Goal: Register for event/course

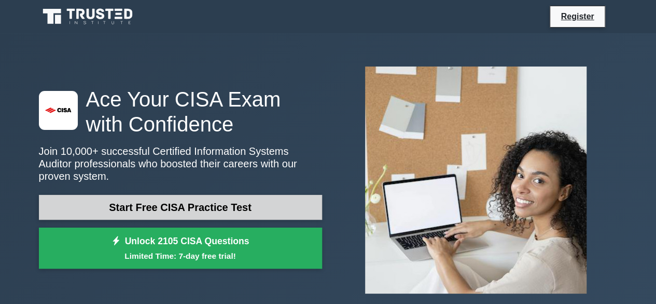
click at [202, 195] on link "Start Free CISA Practice Test" at bounding box center [180, 207] width 283 height 25
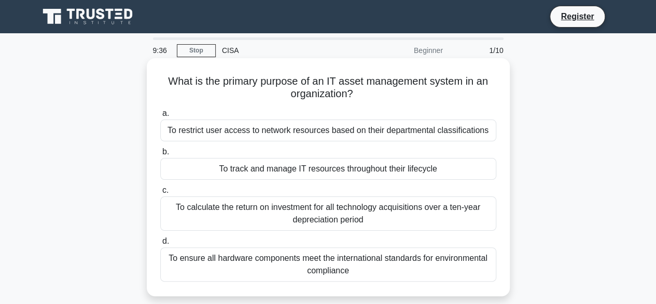
click at [323, 131] on div "To restrict user access to network resources based on their departmental classi…" at bounding box center [328, 130] width 336 height 22
click at [160, 117] on input "a. To restrict user access to network resources based on their departmental cla…" at bounding box center [160, 113] width 0 height 7
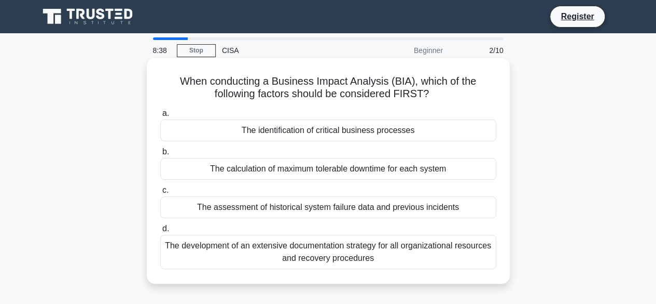
click at [377, 127] on div "The identification of critical business processes" at bounding box center [328, 130] width 336 height 22
click at [160, 117] on input "a. The identification of critical business processes" at bounding box center [160, 113] width 0 height 7
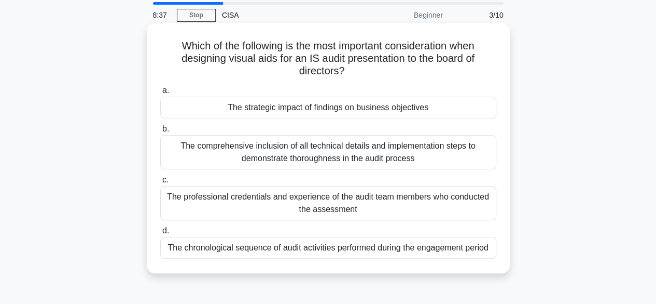
scroll to position [52, 0]
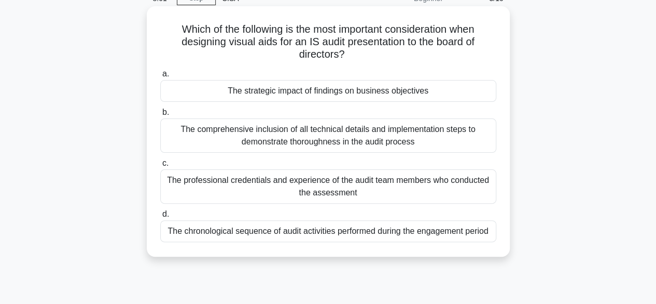
click at [377, 136] on div "The comprehensive inclusion of all technical details and implementation steps t…" at bounding box center [328, 135] width 336 height 34
click at [160, 116] on input "b. The comprehensive inclusion of all technical details and implementation step…" at bounding box center [160, 112] width 0 height 7
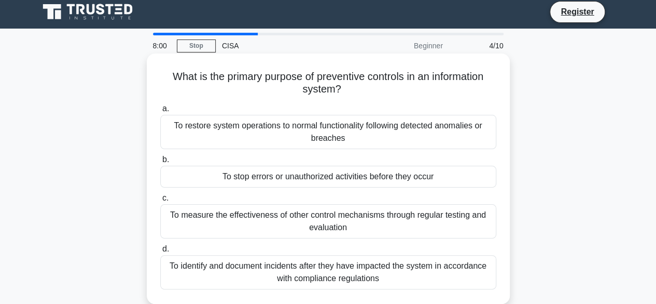
scroll to position [0, 0]
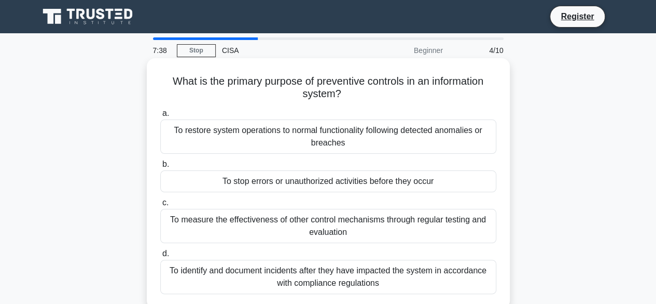
click at [423, 222] on div "To measure the effectiveness of other control mechanisms through regular testin…" at bounding box center [328, 226] width 336 height 34
click at [160, 206] on input "c. To measure the effectiveness of other control mechanisms through regular tes…" at bounding box center [160, 202] width 0 height 7
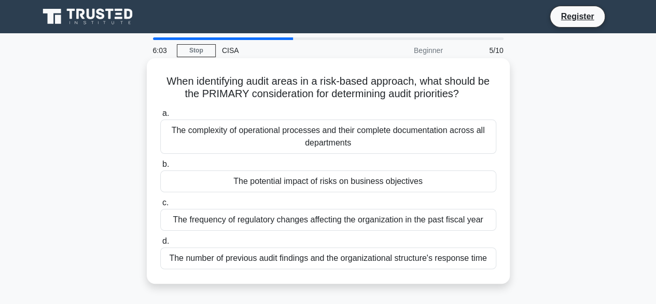
click at [388, 142] on div "The complexity of operational processes and their complete documentation across…" at bounding box center [328, 136] width 336 height 34
click at [160, 117] on input "a. The complexity of operational processes and their complete documentation acr…" at bounding box center [160, 113] width 0 height 7
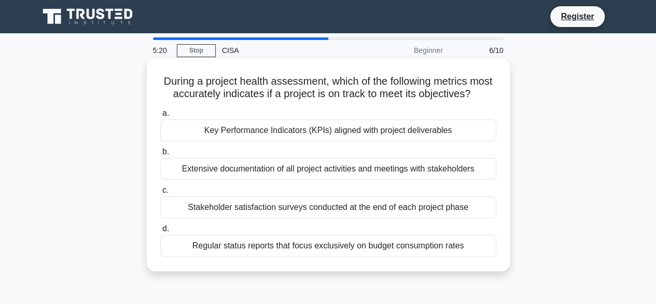
click at [402, 180] on div "Extensive documentation of all project activities and meetings with stakeholders" at bounding box center [328, 169] width 336 height 22
click at [160, 155] on input "b. Extensive documentation of all project activities and meetings with stakehol…" at bounding box center [160, 151] width 0 height 7
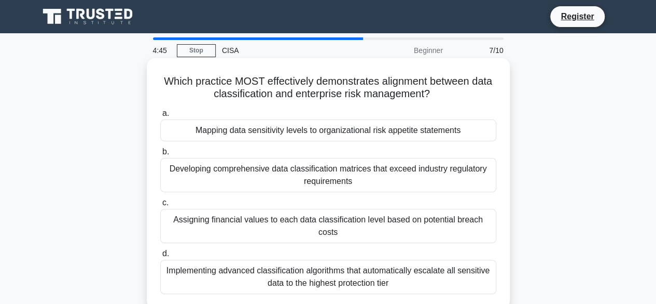
click at [390, 135] on div "Mapping data sensitivity levels to organizational risk appetite statements" at bounding box center [328, 130] width 336 height 22
click at [160, 117] on input "a. Mapping data sensitivity levels to organizational risk appetite statements" at bounding box center [160, 113] width 0 height 7
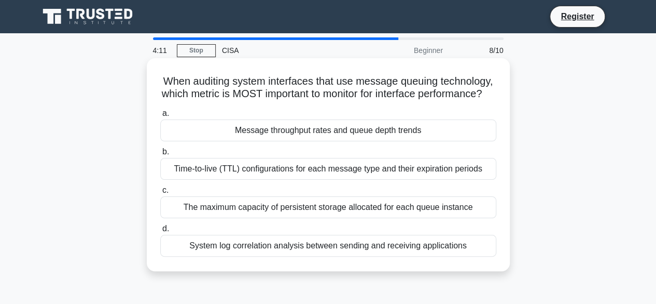
click at [344, 256] on div "System log correlation analysis between sending and receiving applications" at bounding box center [328, 246] width 336 height 22
click at [160, 232] on input "d. System log correlation analysis between sending and receiving applications" at bounding box center [160, 228] width 0 height 7
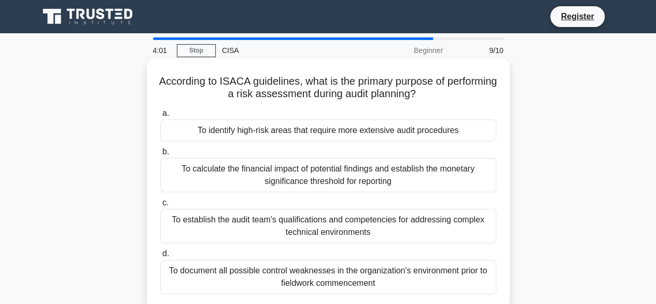
click at [384, 135] on div "To identify high-risk areas that require more extensive audit procedures" at bounding box center [328, 130] width 336 height 22
click at [160, 117] on input "a. To identify high-risk areas that require more extensive audit procedures" at bounding box center [160, 113] width 0 height 7
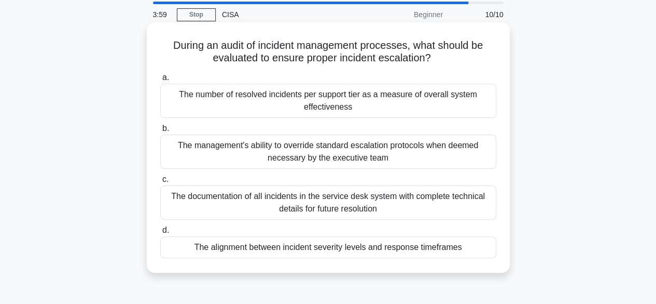
scroll to position [52, 0]
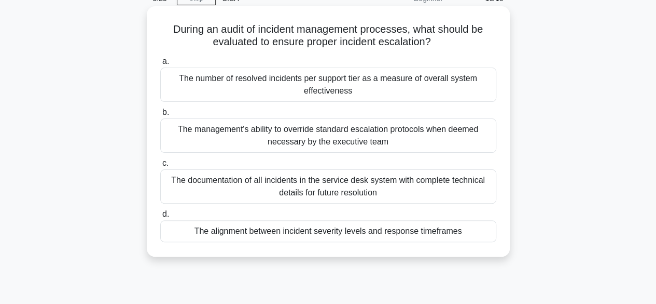
click at [385, 87] on div "The number of resolved incidents per support tier as a measure of overall syste…" at bounding box center [328, 84] width 336 height 34
click at [160, 65] on input "a. The number of resolved incidents per support tier as a measure of overall sy…" at bounding box center [160, 61] width 0 height 7
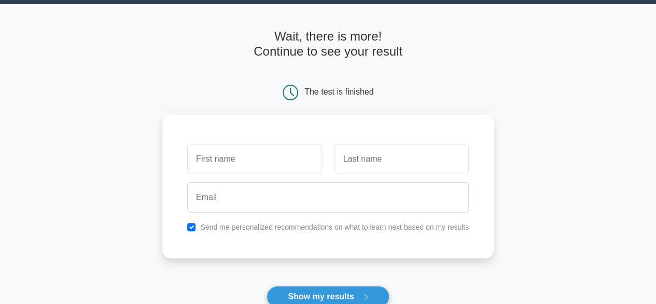
scroll to position [52, 0]
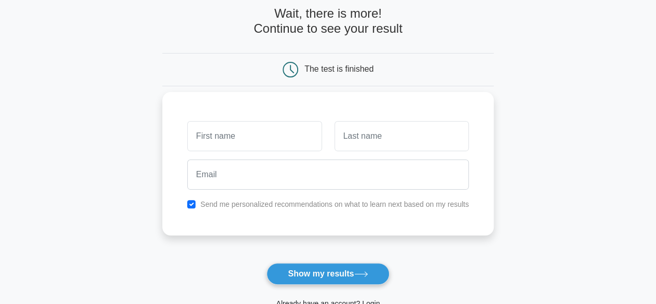
type input ","
type input "muthu"
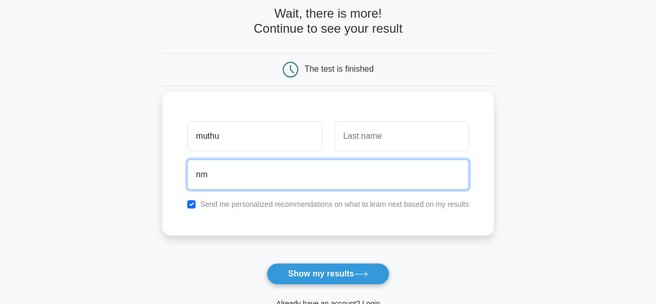
type input "Nmuthuraj2@gmail.com"
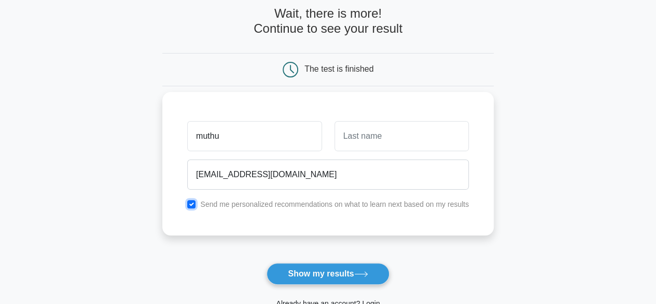
click at [195, 203] on input "checkbox" at bounding box center [191, 204] width 8 height 8
checkbox input "false"
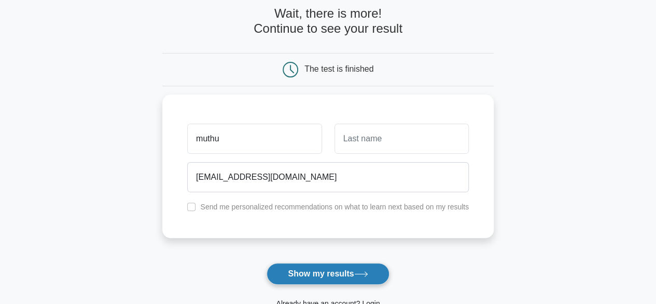
click at [366, 275] on icon at bounding box center [361, 274] width 14 height 6
type input "n"
click at [361, 277] on button "Show my results" at bounding box center [328, 274] width 122 height 22
